Goal: Transaction & Acquisition: Purchase product/service

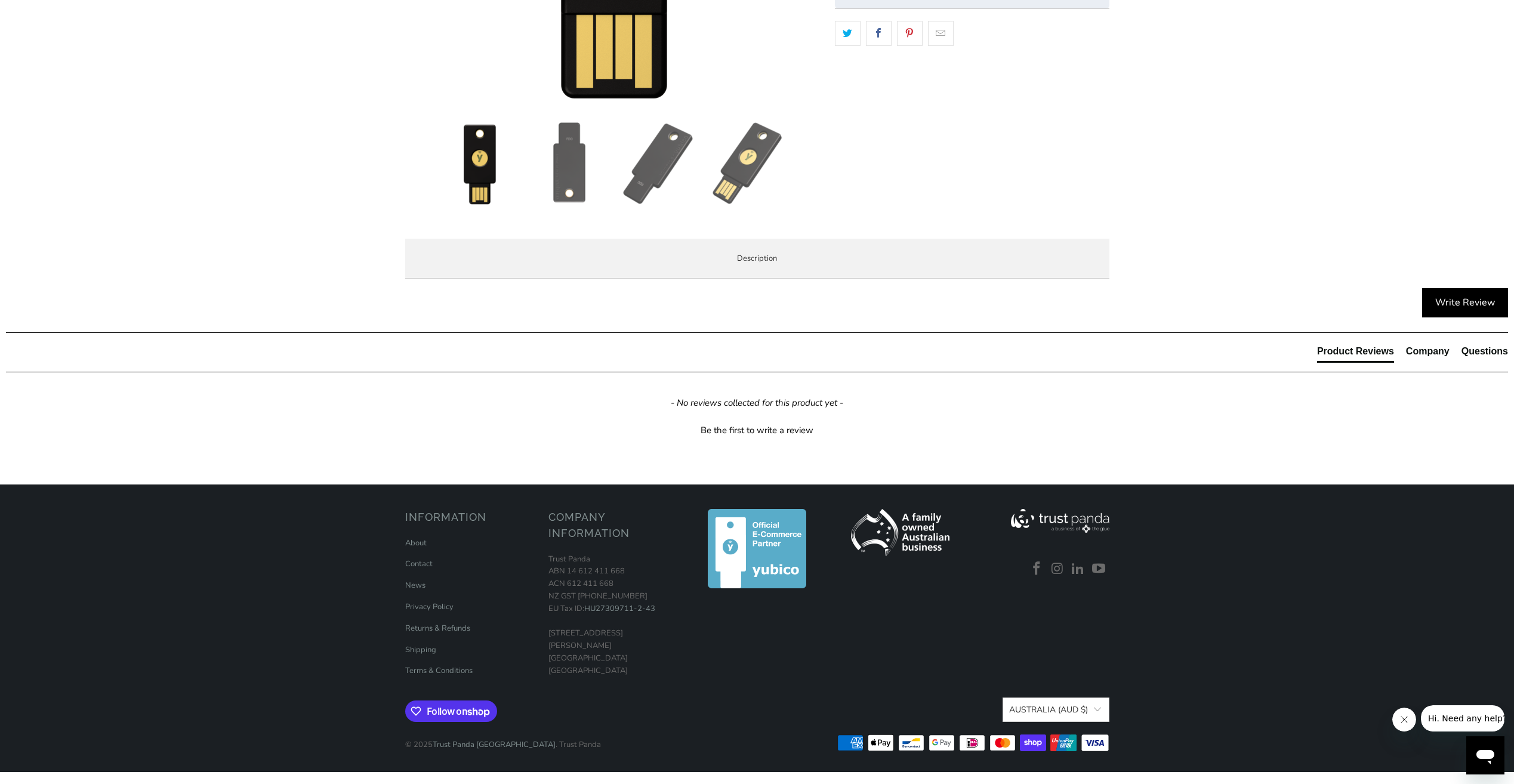
scroll to position [656, 0]
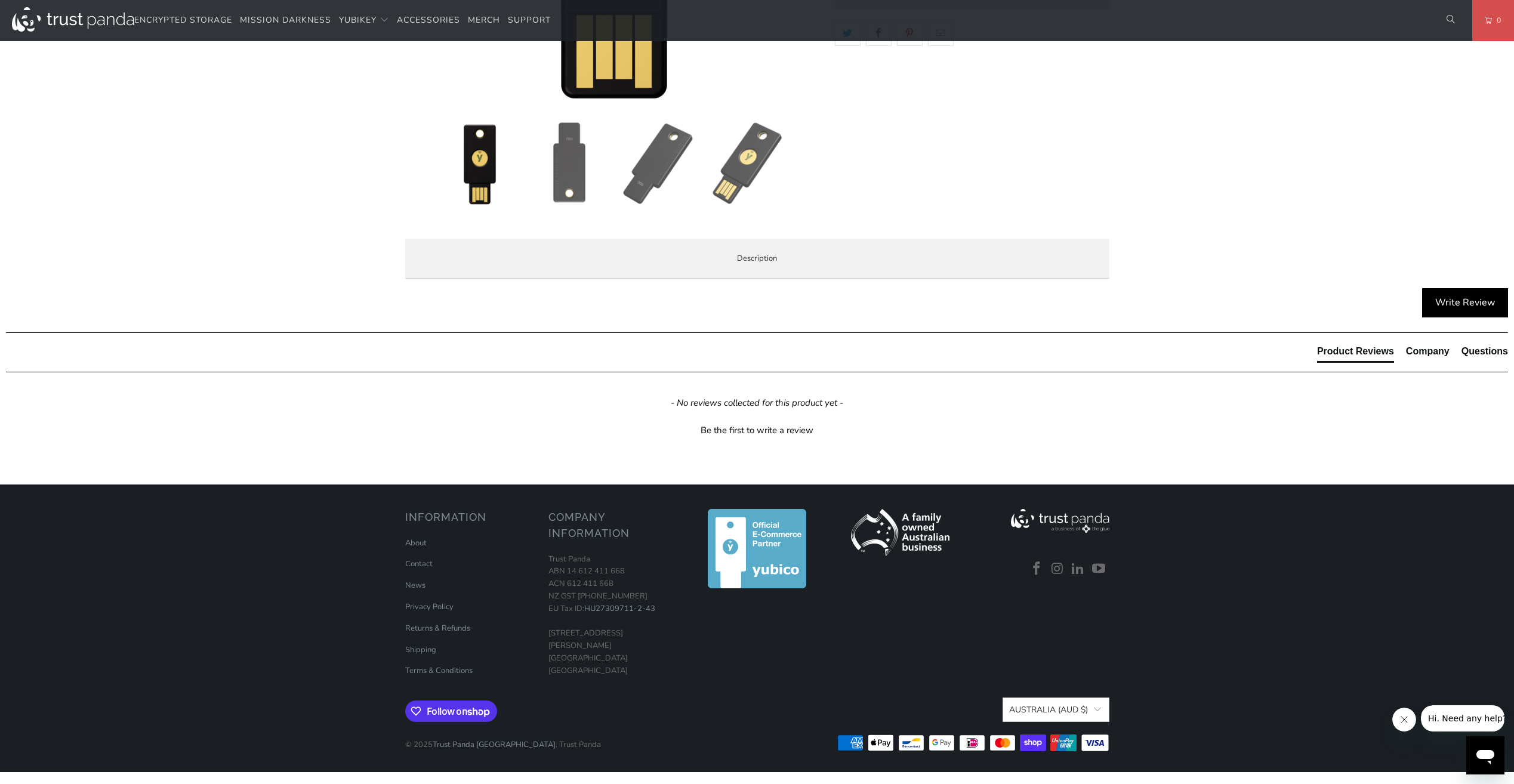
click at [0, 0] on span "The Security Key NFC does not work with LastPass or Yubico Authenticator App as…" at bounding box center [0, 0] width 0 height 0
click at [0, 0] on div "The Security Key NFC by Yubico simplifies your login and secures your account o…" at bounding box center [0, 0] width 0 height 0
drag, startPoint x: 577, startPoint y: 334, endPoint x: 566, endPoint y: 320, distance: 17.8
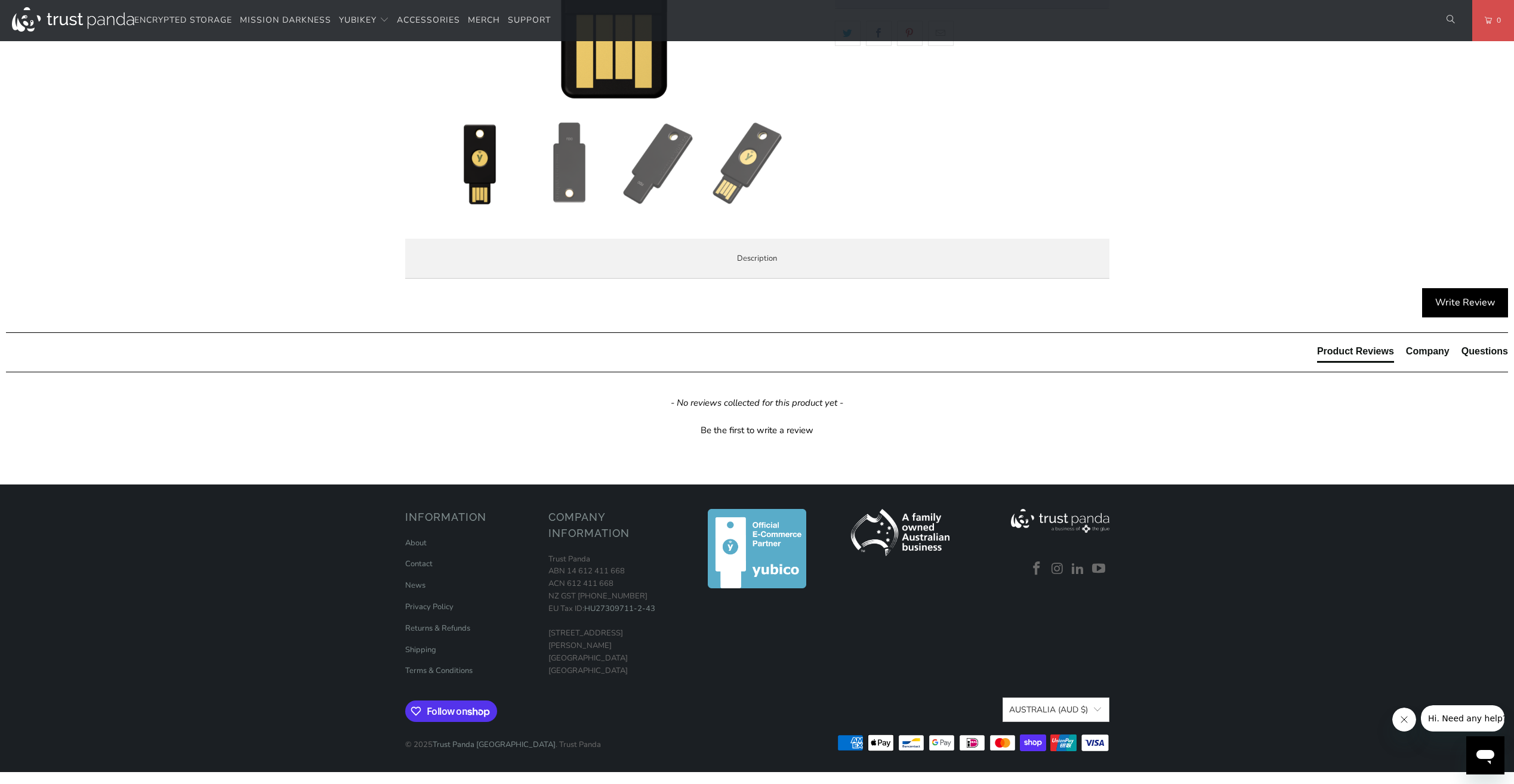
click at [0, 0] on span "The Security Key NFC does not work with LastPass or Yubico Authenticator App as…" at bounding box center [0, 0] width 0 height 0
copy span "YubiKey 5"
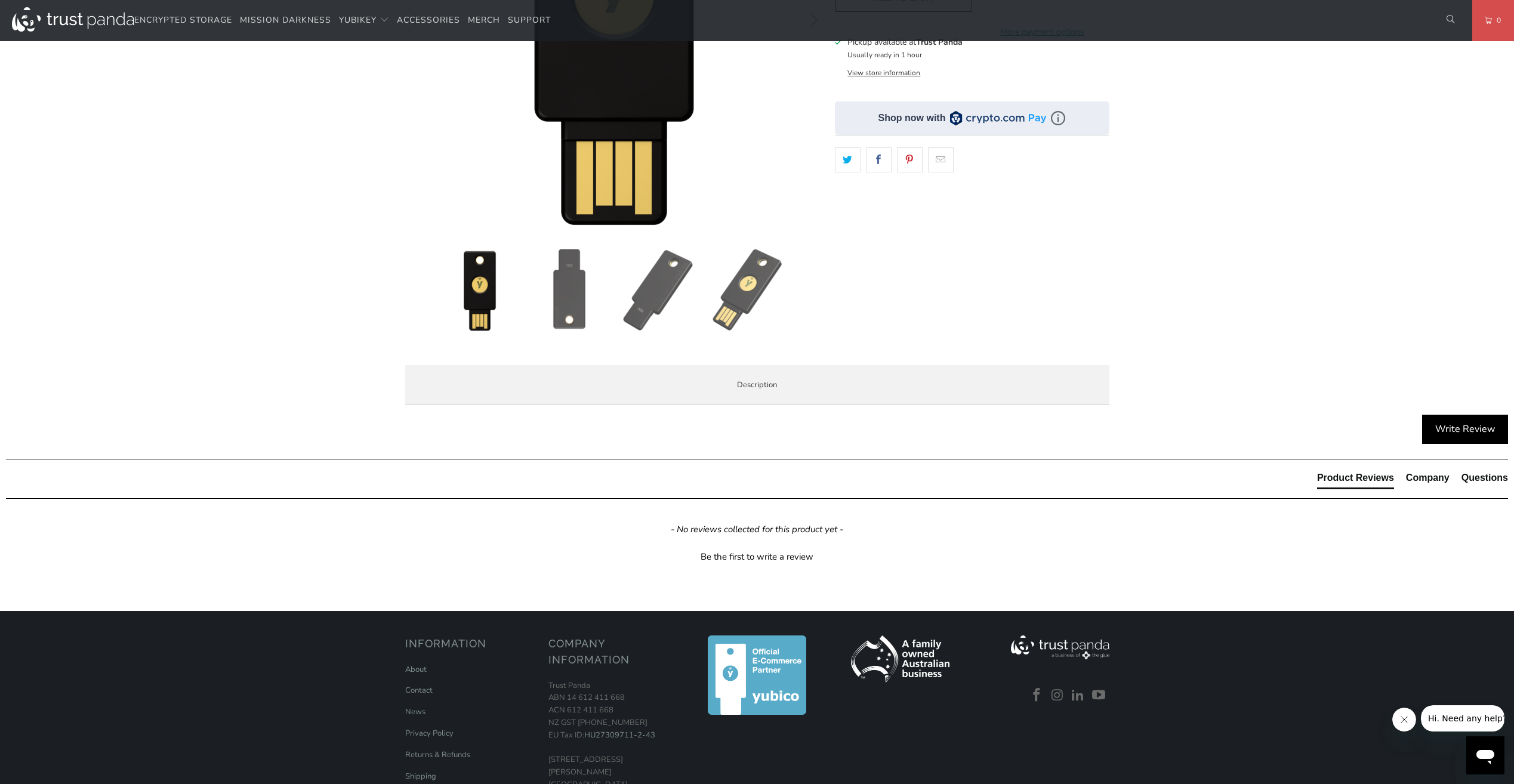
scroll to position [0, 0]
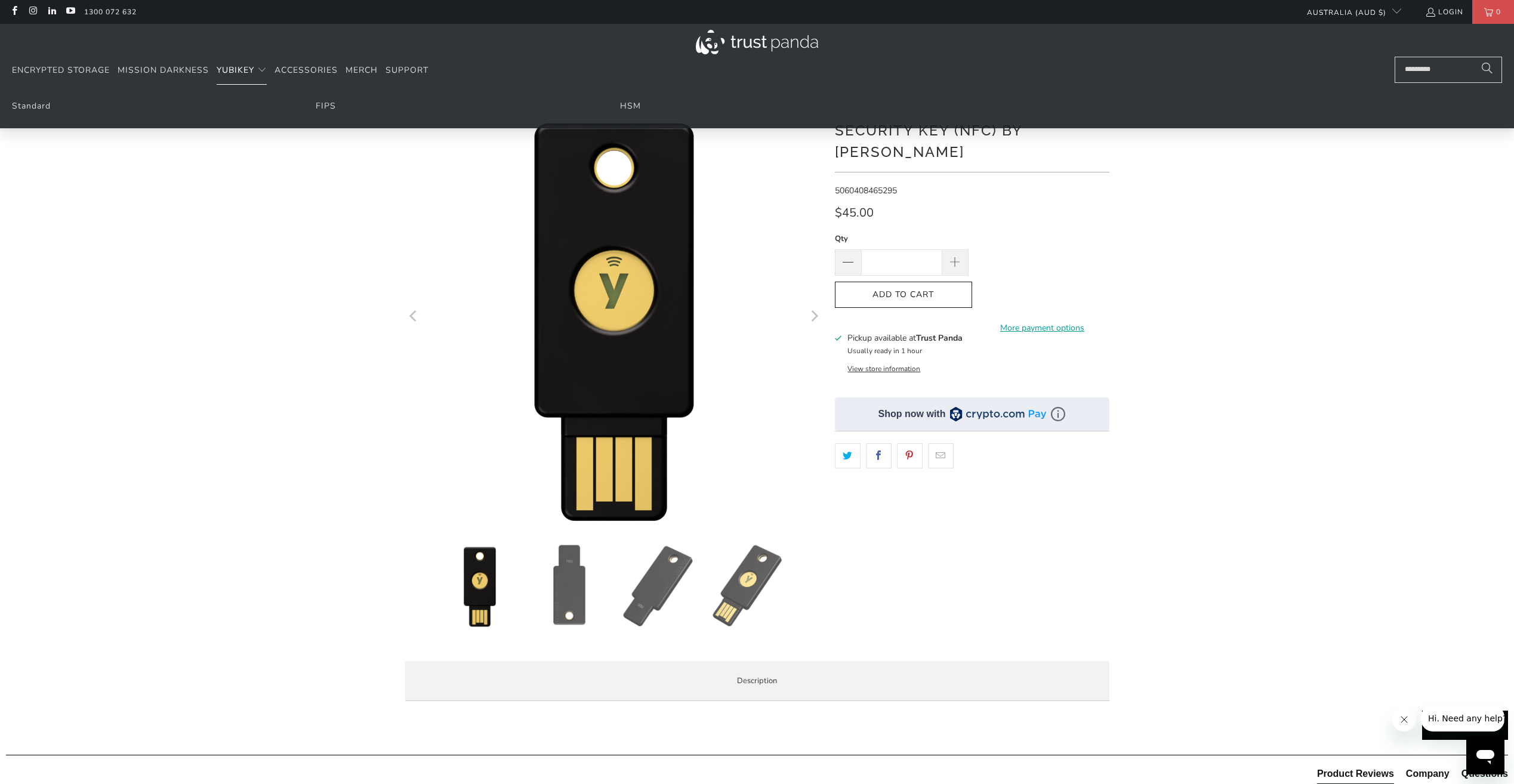
drag, startPoint x: 254, startPoint y: 72, endPoint x: 252, endPoint y: 91, distance: 19.1
click at [252, 85] on details "YubiKey Standard FIPS HSM" at bounding box center [242, 70] width 50 height 28
click at [30, 103] on link "Standard" at bounding box center [31, 106] width 39 height 12
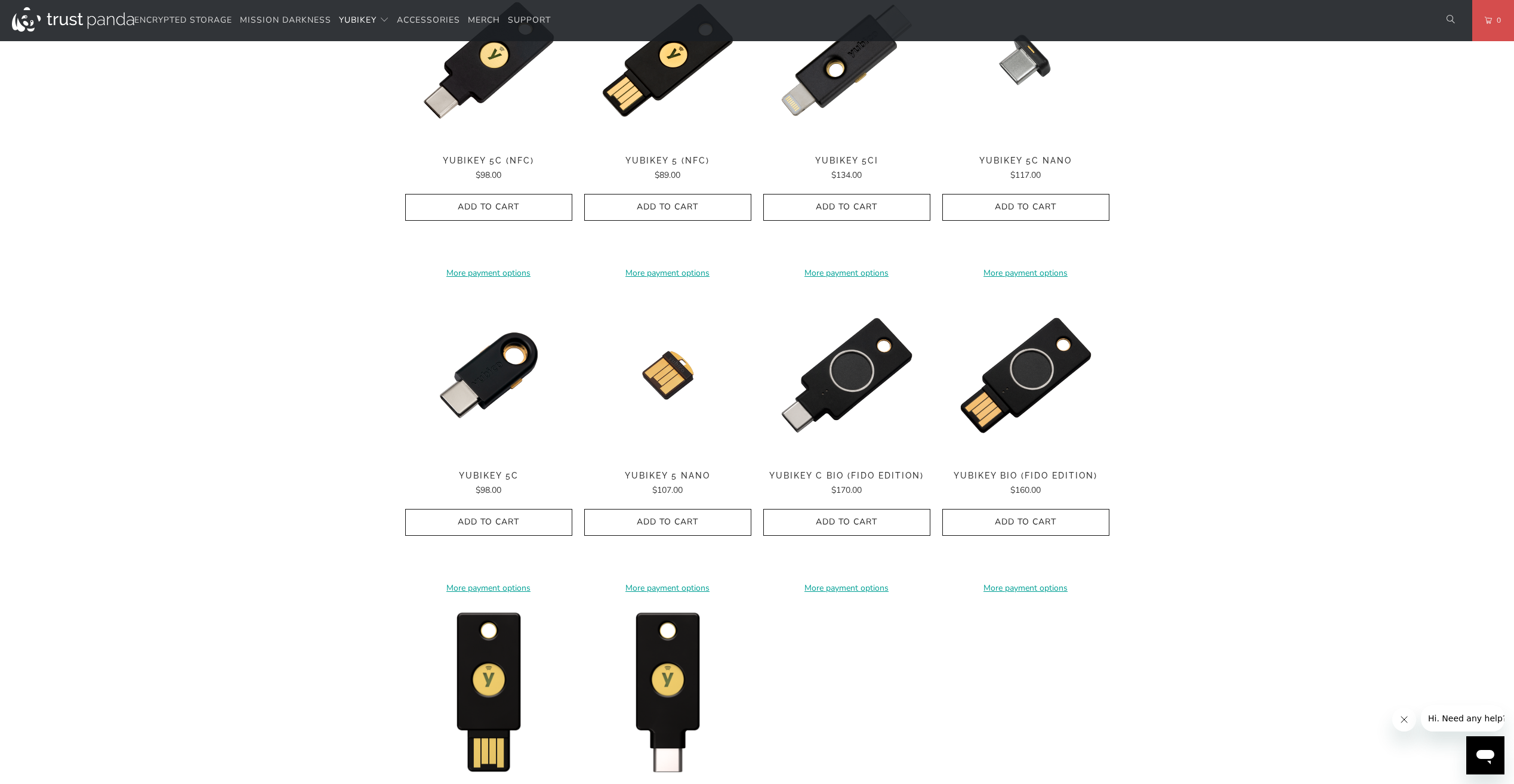
scroll to position [239, 0]
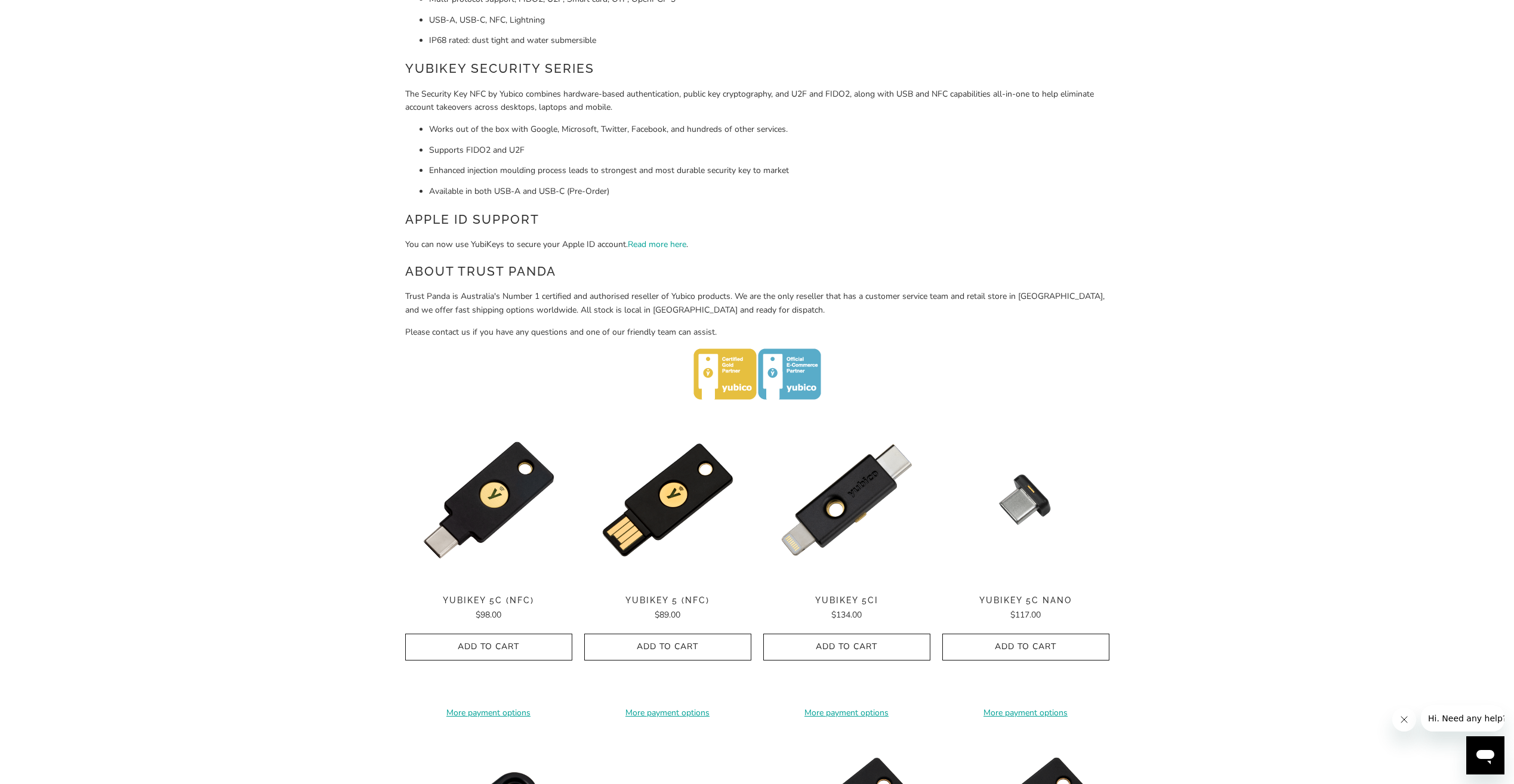
click at [1271, 561] on div "Home / [PERSON_NAME] for Businesses and Professionals YubiKey 5 Series Multi-pr…" at bounding box center [757, 616] width 1514 height 1528
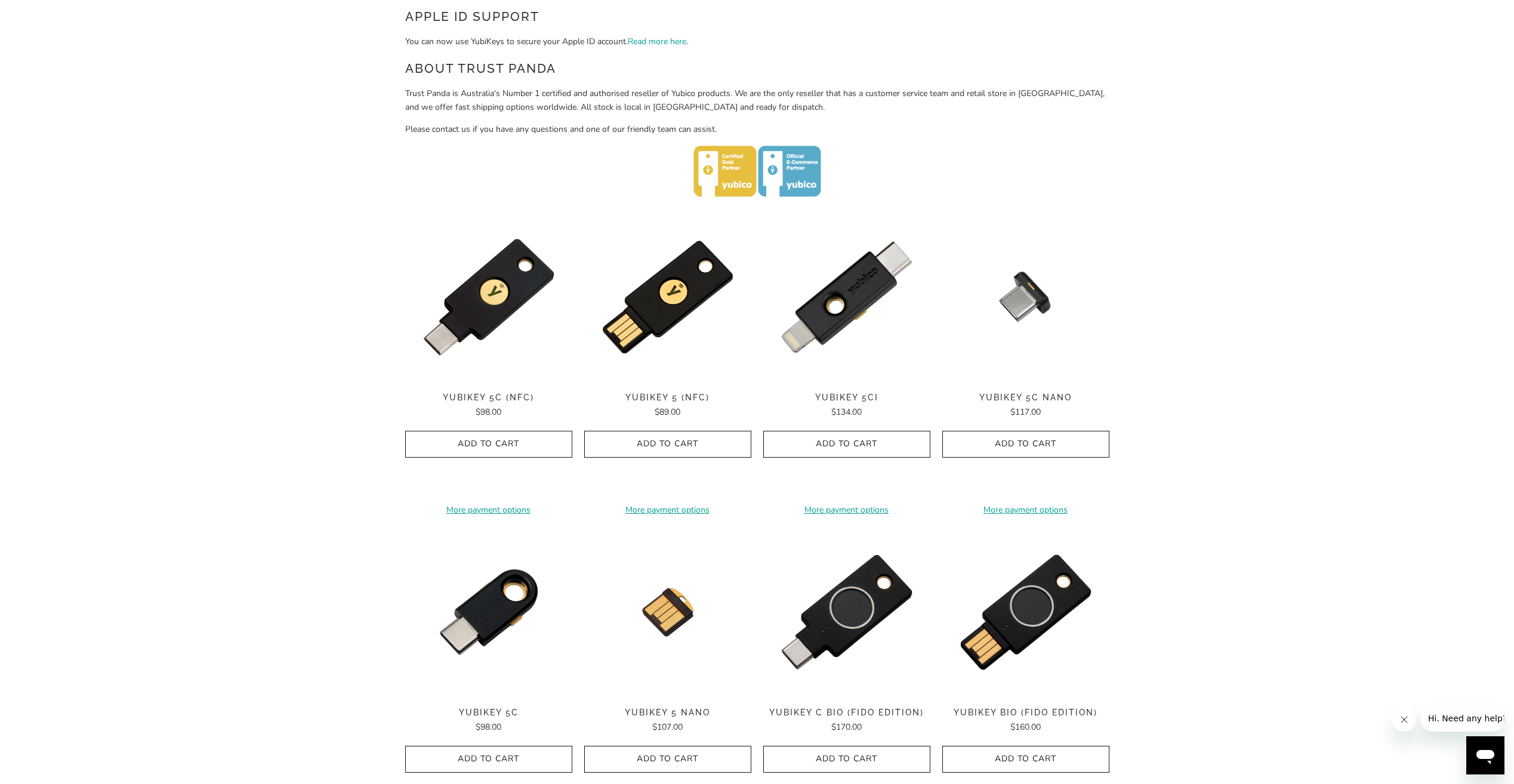
scroll to position [537, 0]
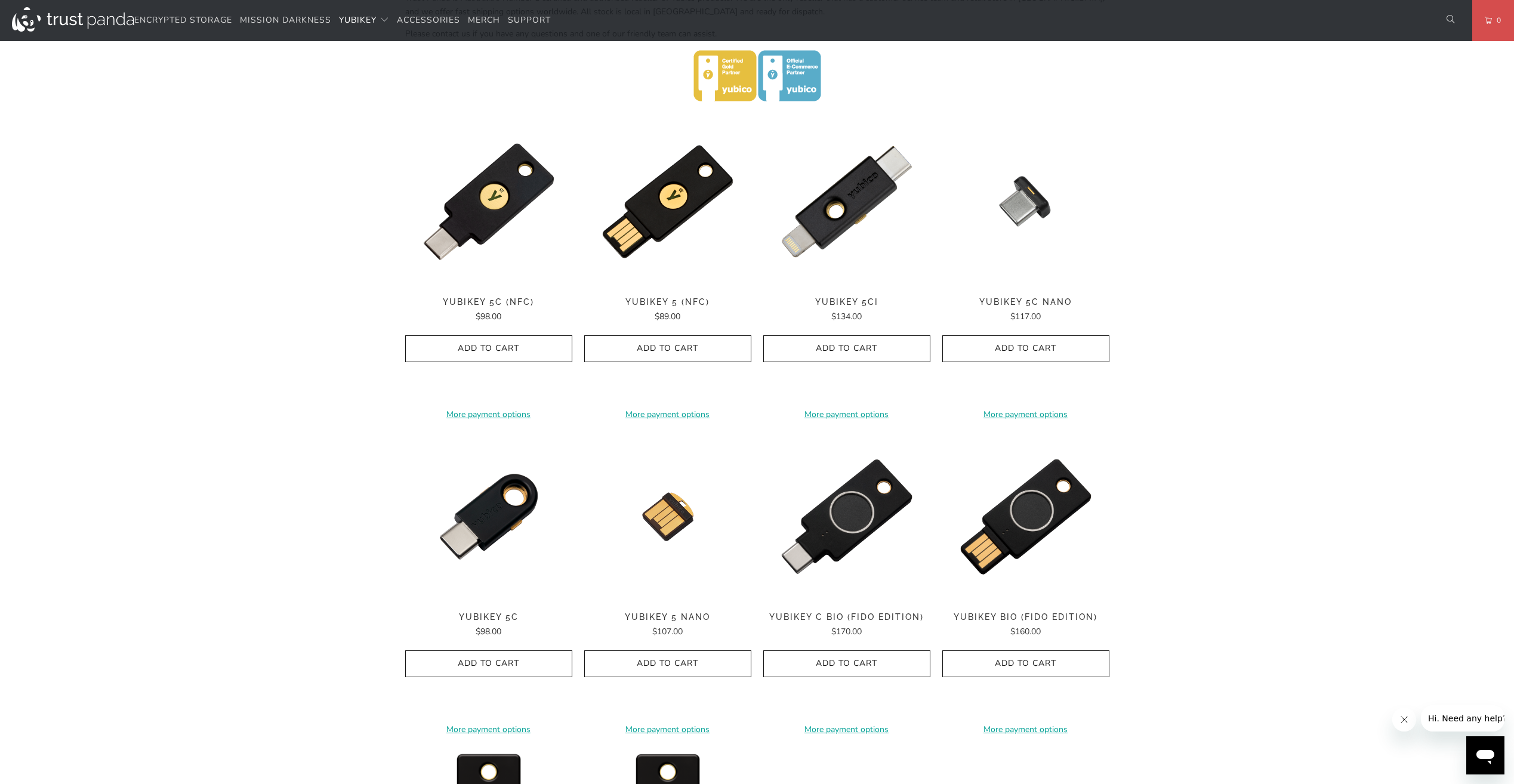
click at [665, 306] on span "YubiKey 5 (NFC)" at bounding box center [668, 302] width 167 height 10
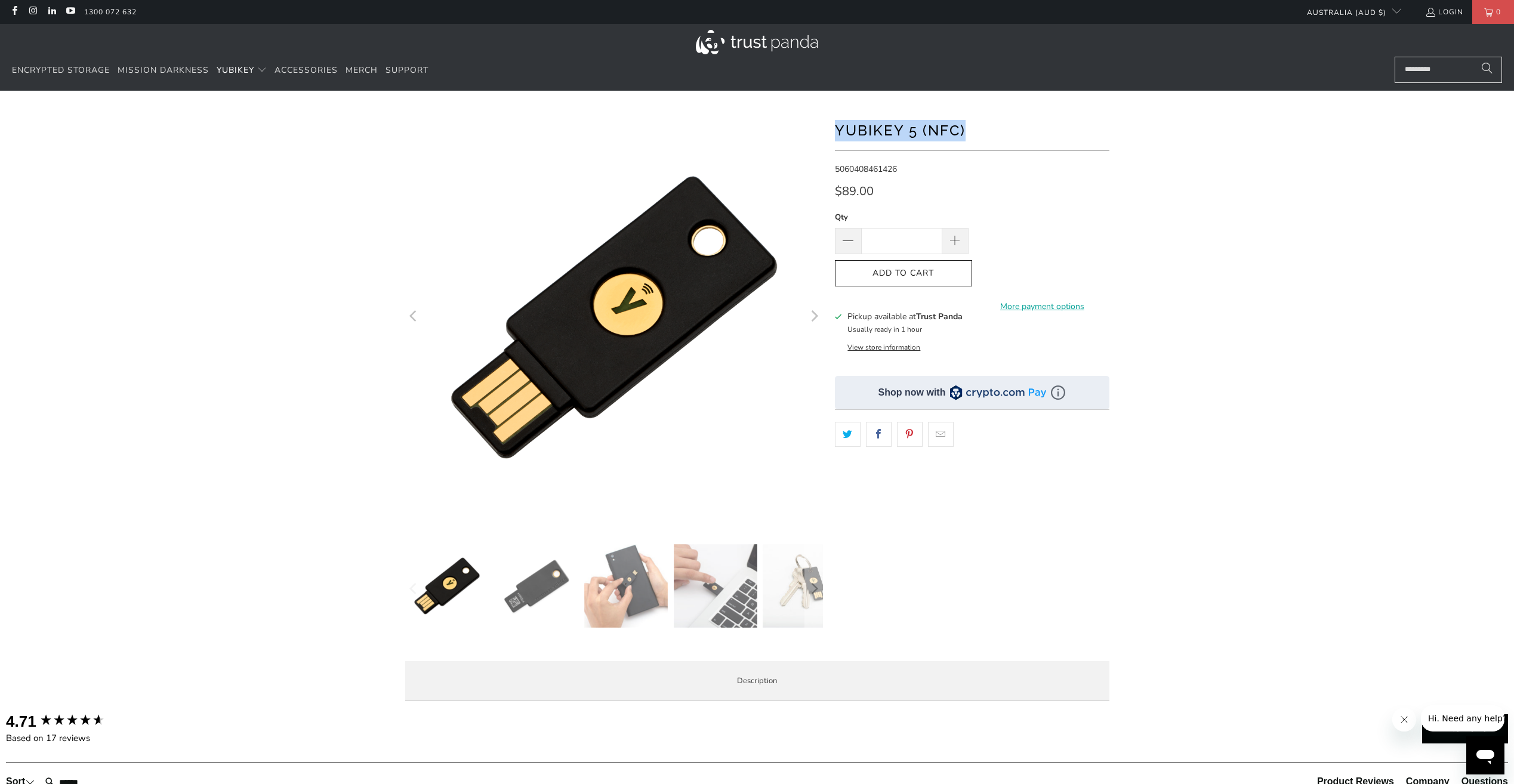
drag, startPoint x: 837, startPoint y: 130, endPoint x: 968, endPoint y: 128, distance: 131.0
click at [968, 128] on h1 "YubiKey 5 (NFC)" at bounding box center [972, 129] width 274 height 24
